Goal: Register for event/course

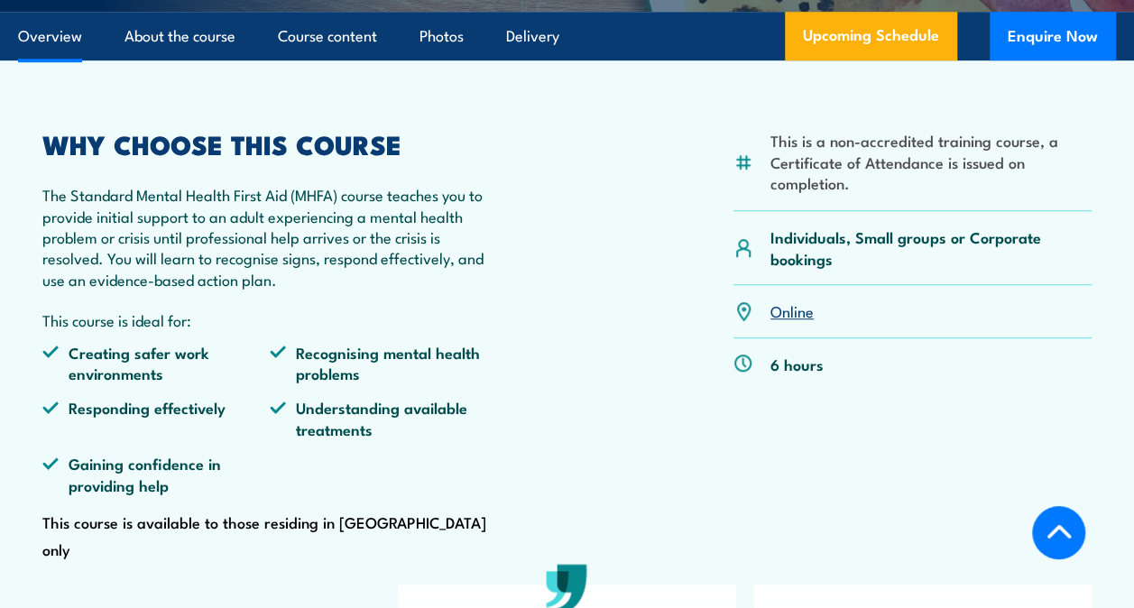
scroll to position [505, 0]
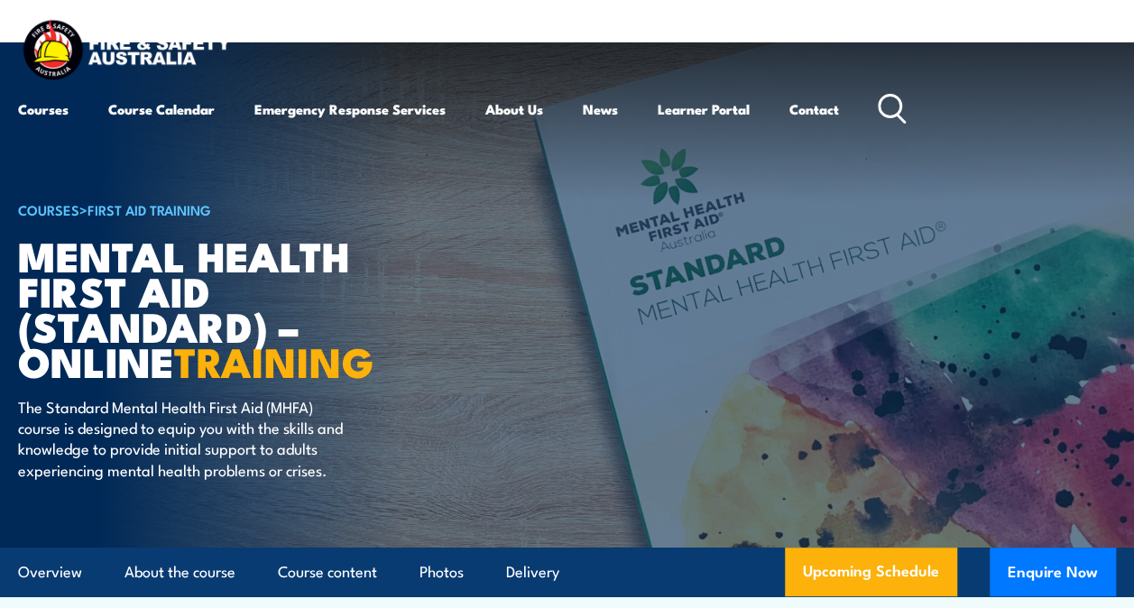
click at [895, 115] on icon at bounding box center [892, 109] width 29 height 30
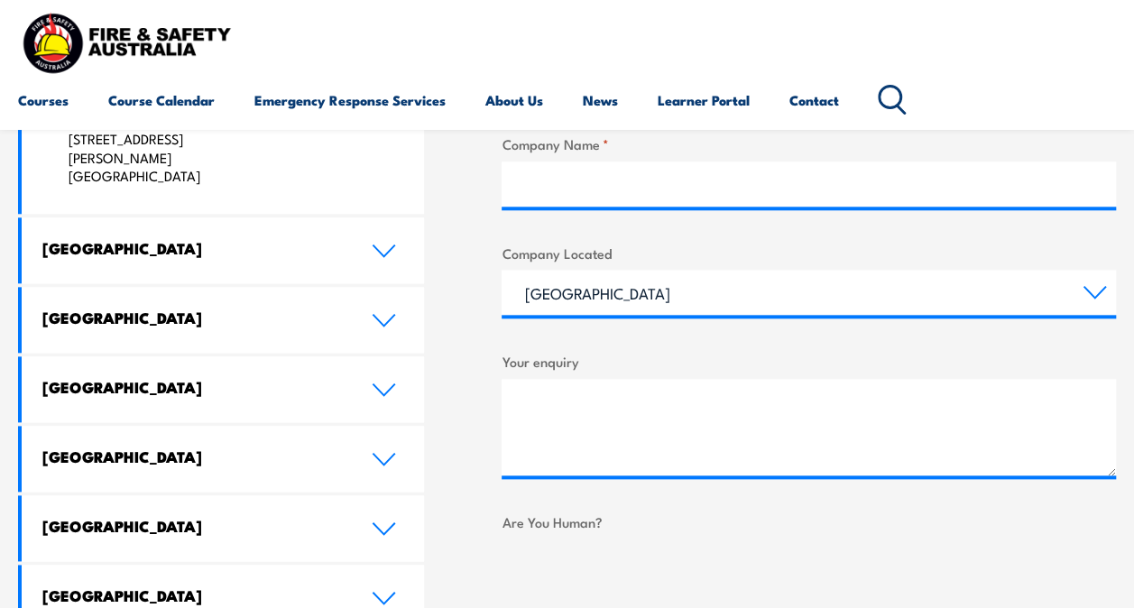
scroll to position [857, 0]
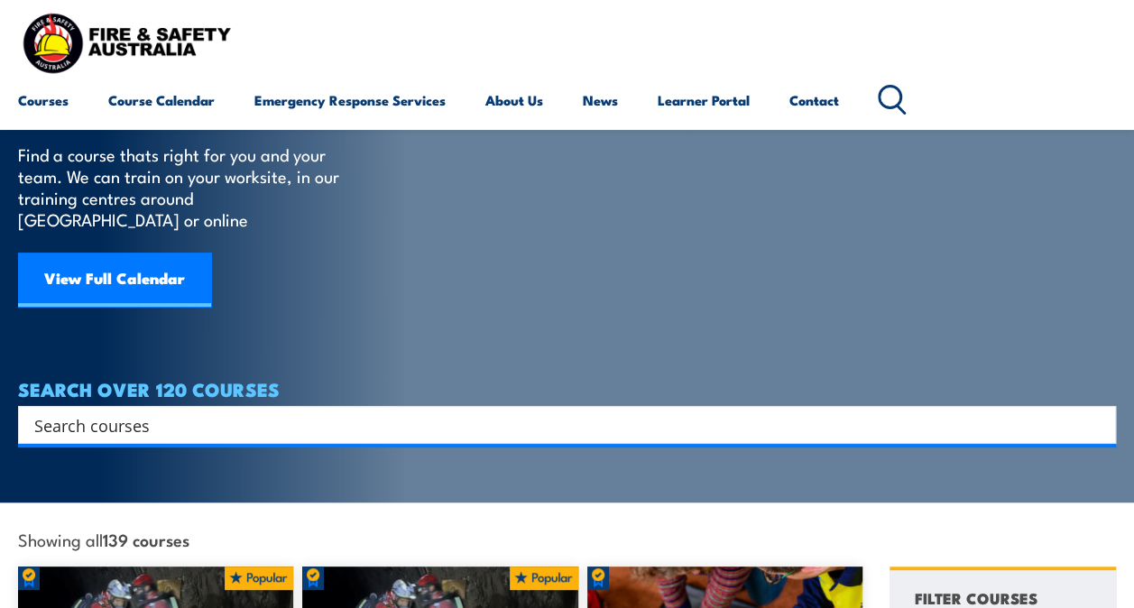
scroll to position [83, 0]
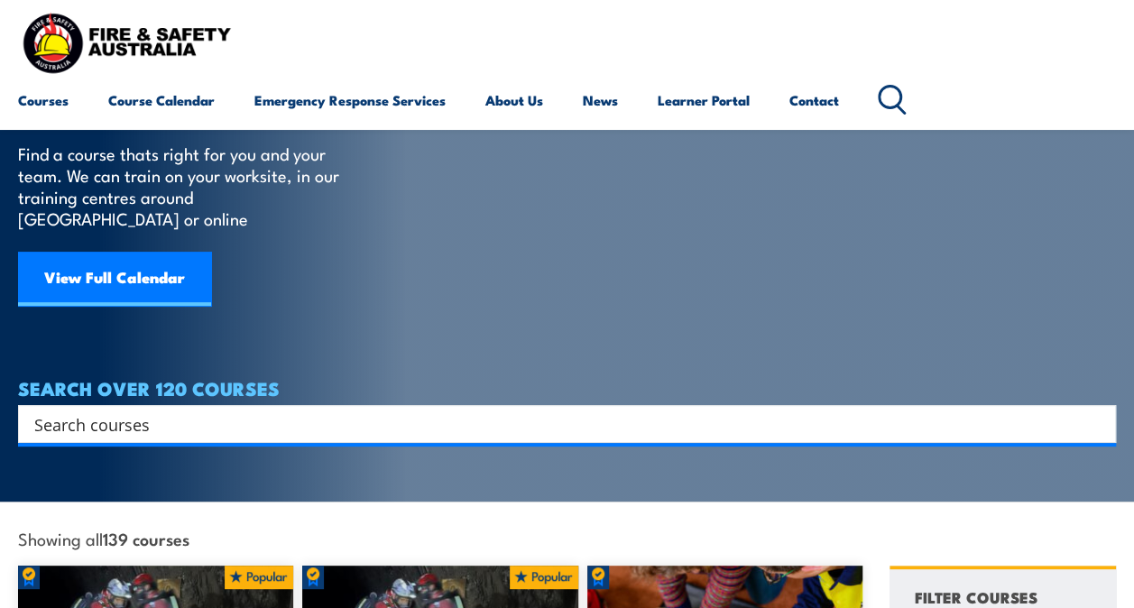
click at [219, 423] on div "Search Filter by Locations Australian Capital Territory New South Wales Norther…" at bounding box center [567, 424] width 1098 height 38
click at [223, 411] on input "Search input" at bounding box center [555, 424] width 1042 height 27
type input "mental health first aid blended"
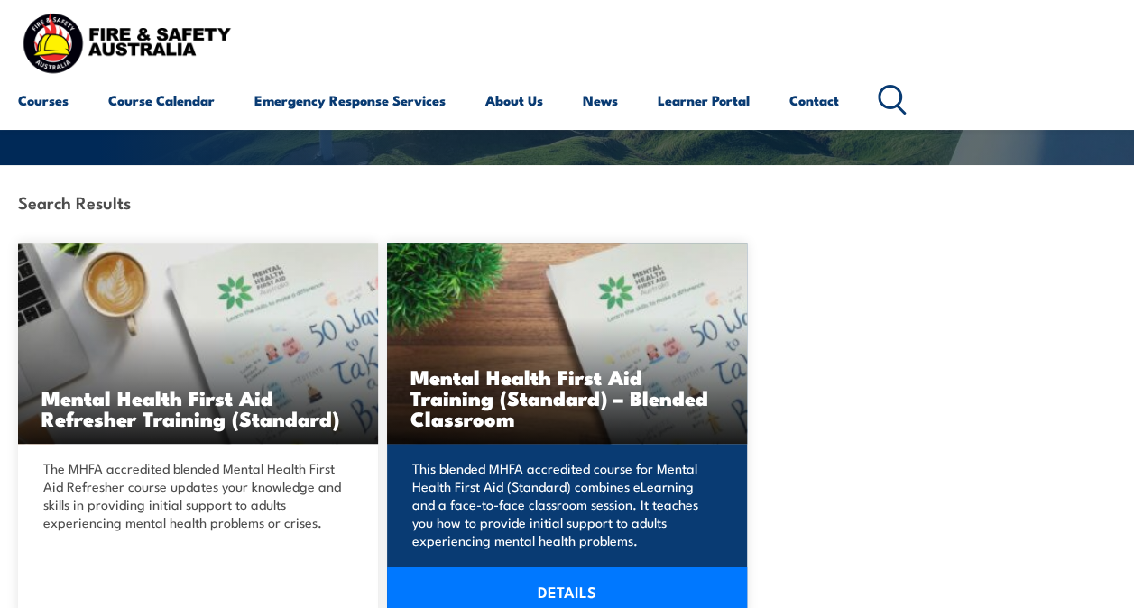
scroll to position [297, 0]
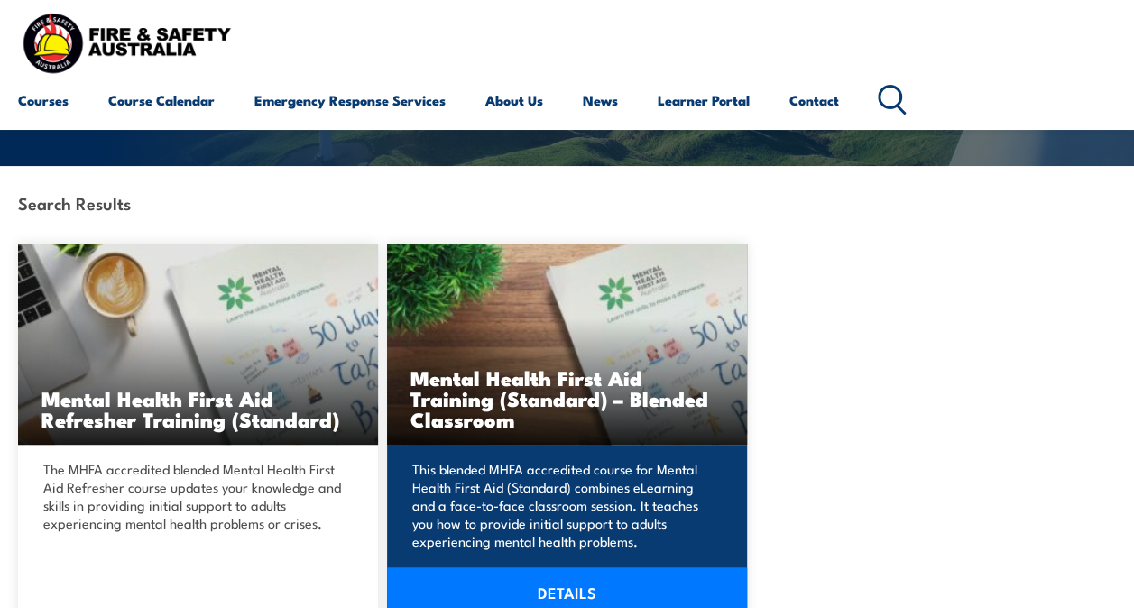
click at [550, 342] on img at bounding box center [567, 344] width 360 height 201
